Goal: Complete application form

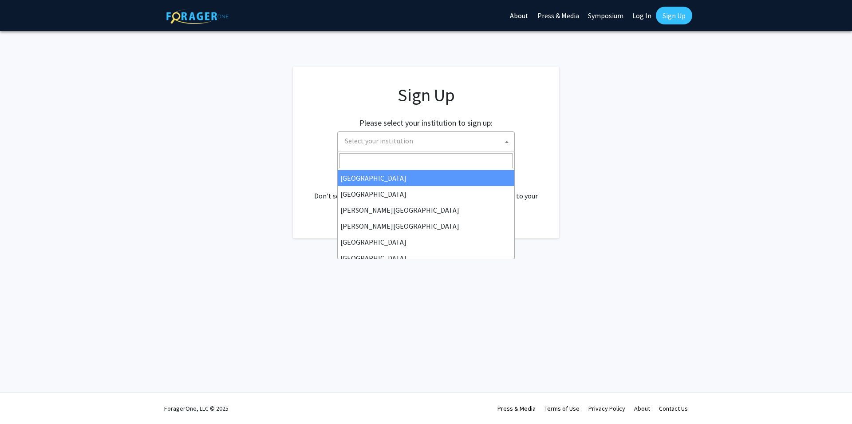
click at [502, 141] on span "Select your institution" at bounding box center [427, 141] width 173 height 18
click at [435, 153] on span at bounding box center [426, 160] width 177 height 19
click at [433, 141] on span "Select your institution" at bounding box center [427, 141] width 173 height 18
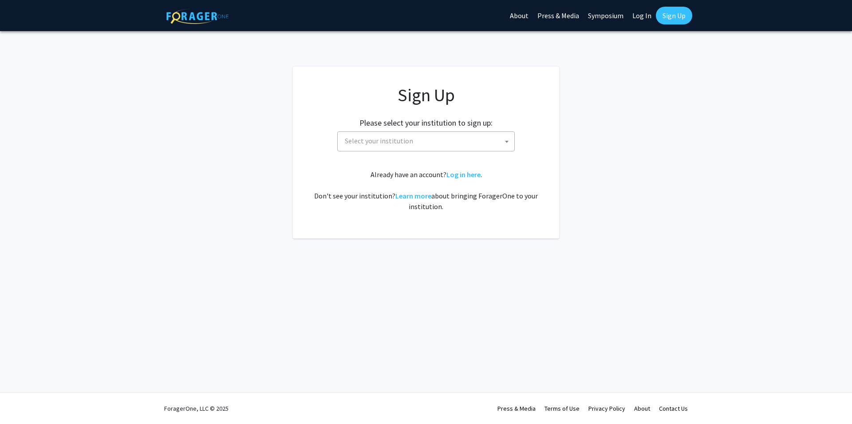
click at [436, 145] on span "Select your institution" at bounding box center [427, 141] width 173 height 18
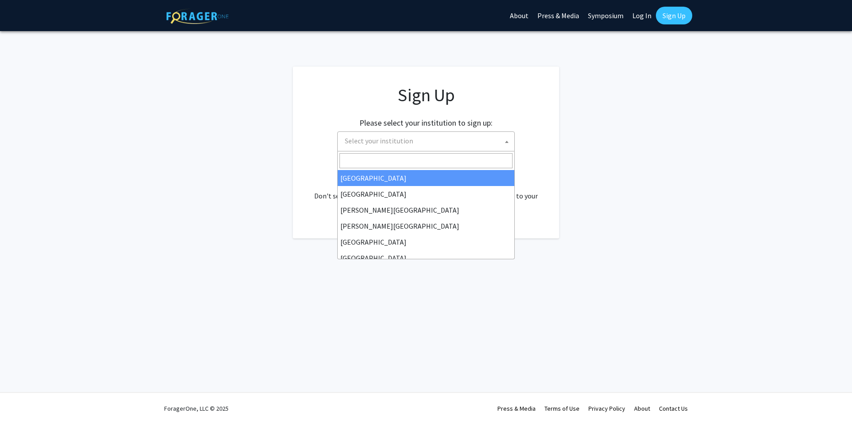
click at [423, 155] on input "Search" at bounding box center [426, 160] width 173 height 15
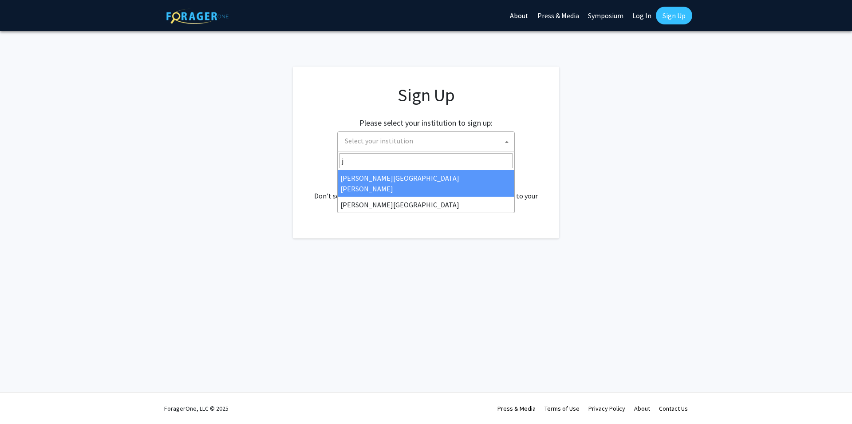
type input "j"
select select "1"
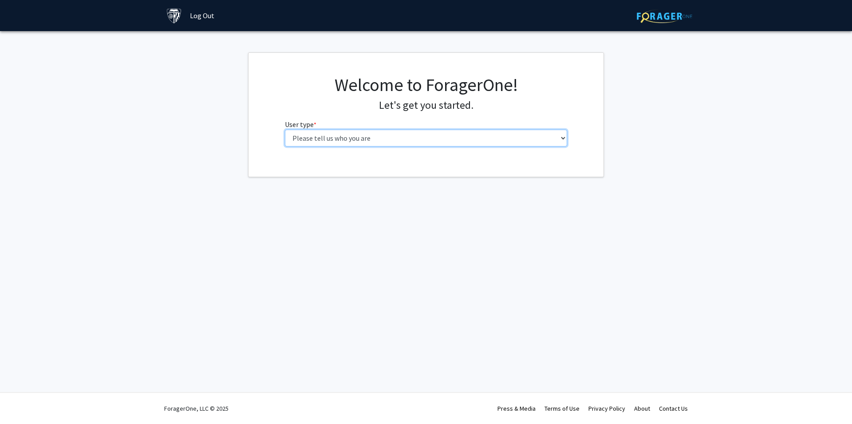
select select "2: masters"
click option "Master's Student" at bounding box center [0, 0] width 0 height 0
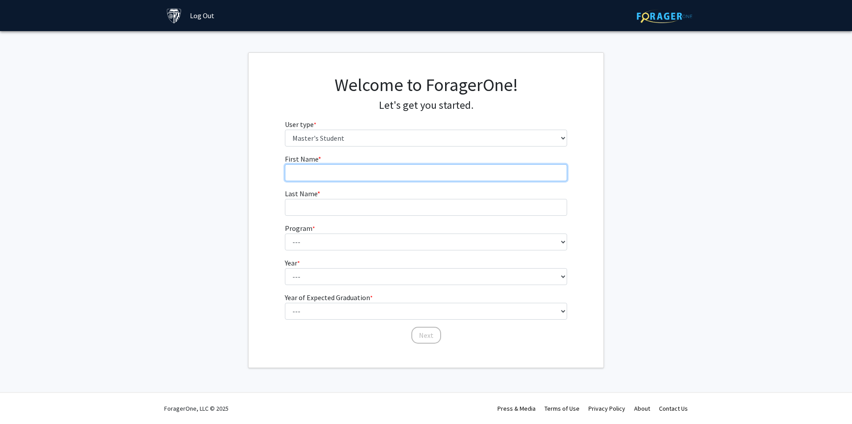
click at [386, 177] on input "First Name * required" at bounding box center [426, 172] width 283 height 17
type input "qiman"
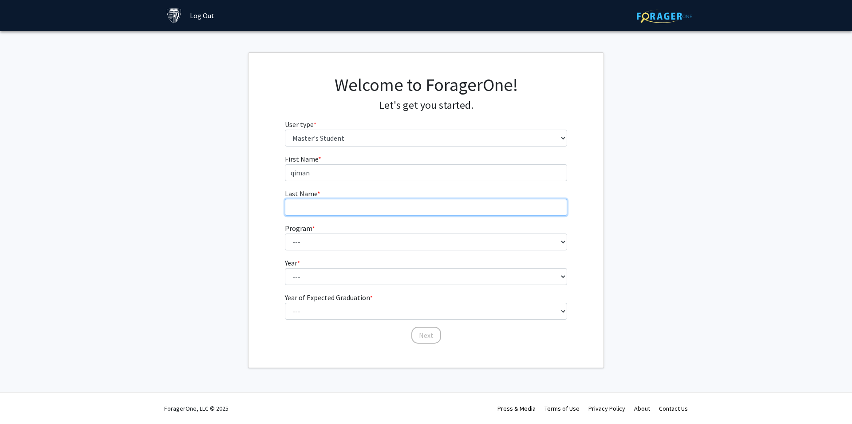
drag, startPoint x: 379, startPoint y: 205, endPoint x: 382, endPoint y: 199, distance: 6.0
click at [380, 205] on input "Last Name * required" at bounding box center [426, 207] width 283 height 17
type input "[PERSON_NAME]"
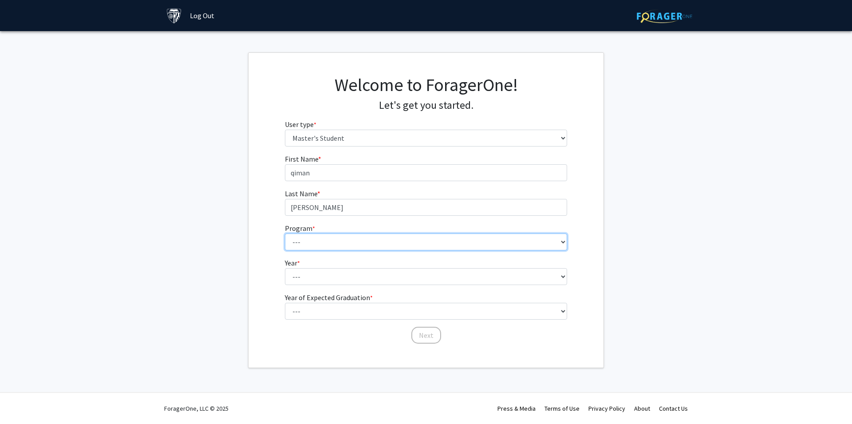
select select "63: 51"
click option "Finance" at bounding box center [0, 0] width 0 height 0
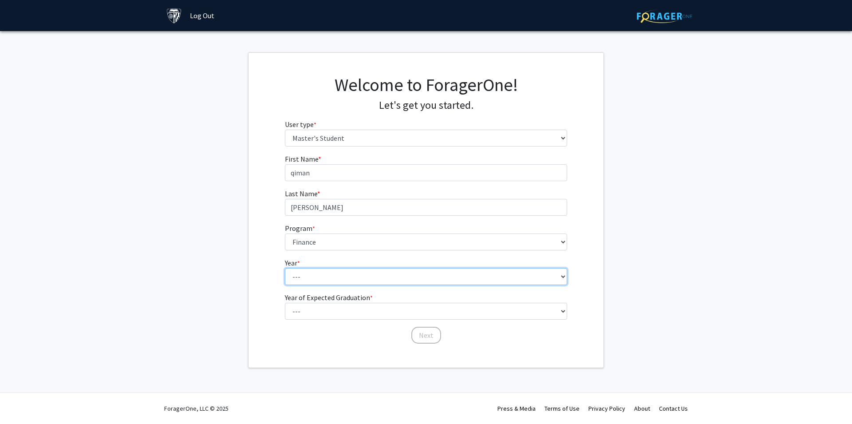
click at [285, 268] on select "--- First Year Second Year" at bounding box center [426, 276] width 283 height 17
select select "1: first_year"
click option "First Year" at bounding box center [0, 0] width 0 height 0
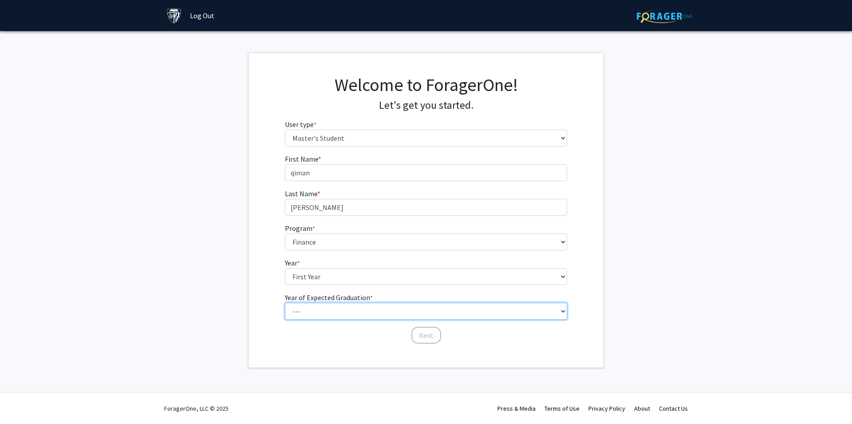
click at [285, 303] on select "--- 2025 2026 2027 2028 2029 2030 2031 2032 2033 2034" at bounding box center [426, 311] width 283 height 17
select select "2: 2026"
click option "2026" at bounding box center [0, 0] width 0 height 0
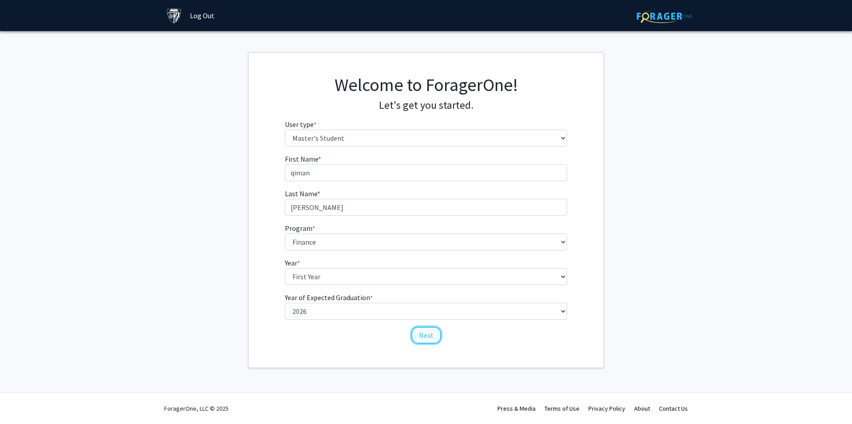
click at [432, 337] on button "Next" at bounding box center [426, 335] width 30 height 17
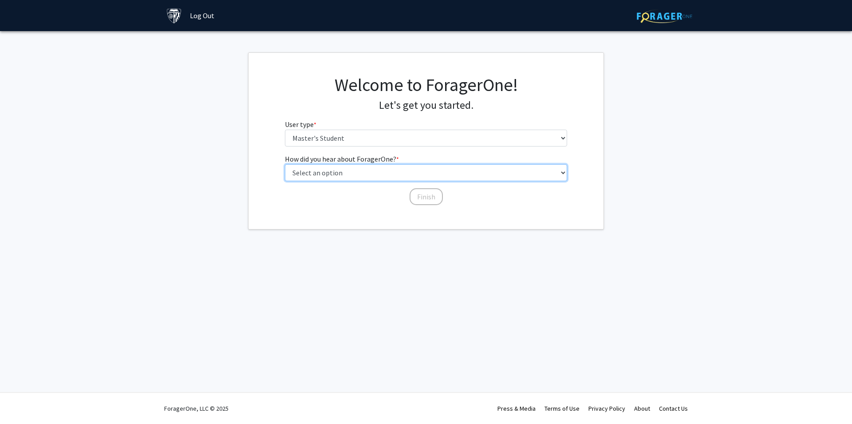
click at [285, 164] on select "Select an option Peer/student recommendation Faculty/staff recommendation Unive…" at bounding box center [426, 172] width 283 height 17
select select "1: peer_recommendation"
click option "Peer/student recommendation" at bounding box center [0, 0] width 0 height 0
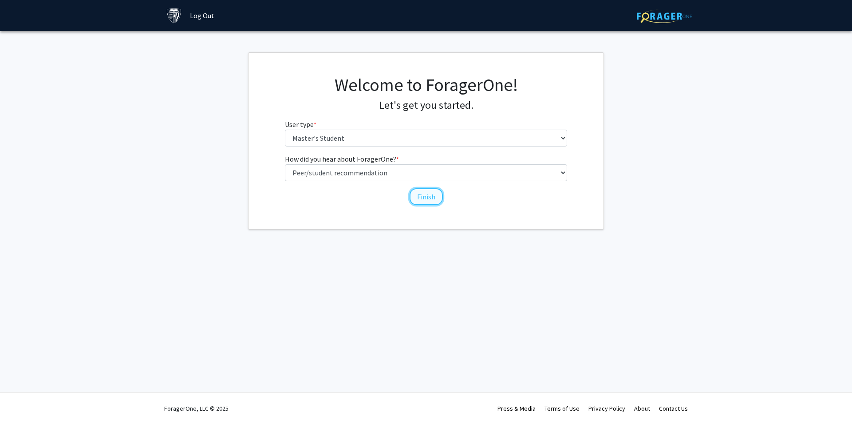
click at [431, 196] on button "Finish" at bounding box center [426, 196] width 33 height 17
